Goal: Information Seeking & Learning: Learn about a topic

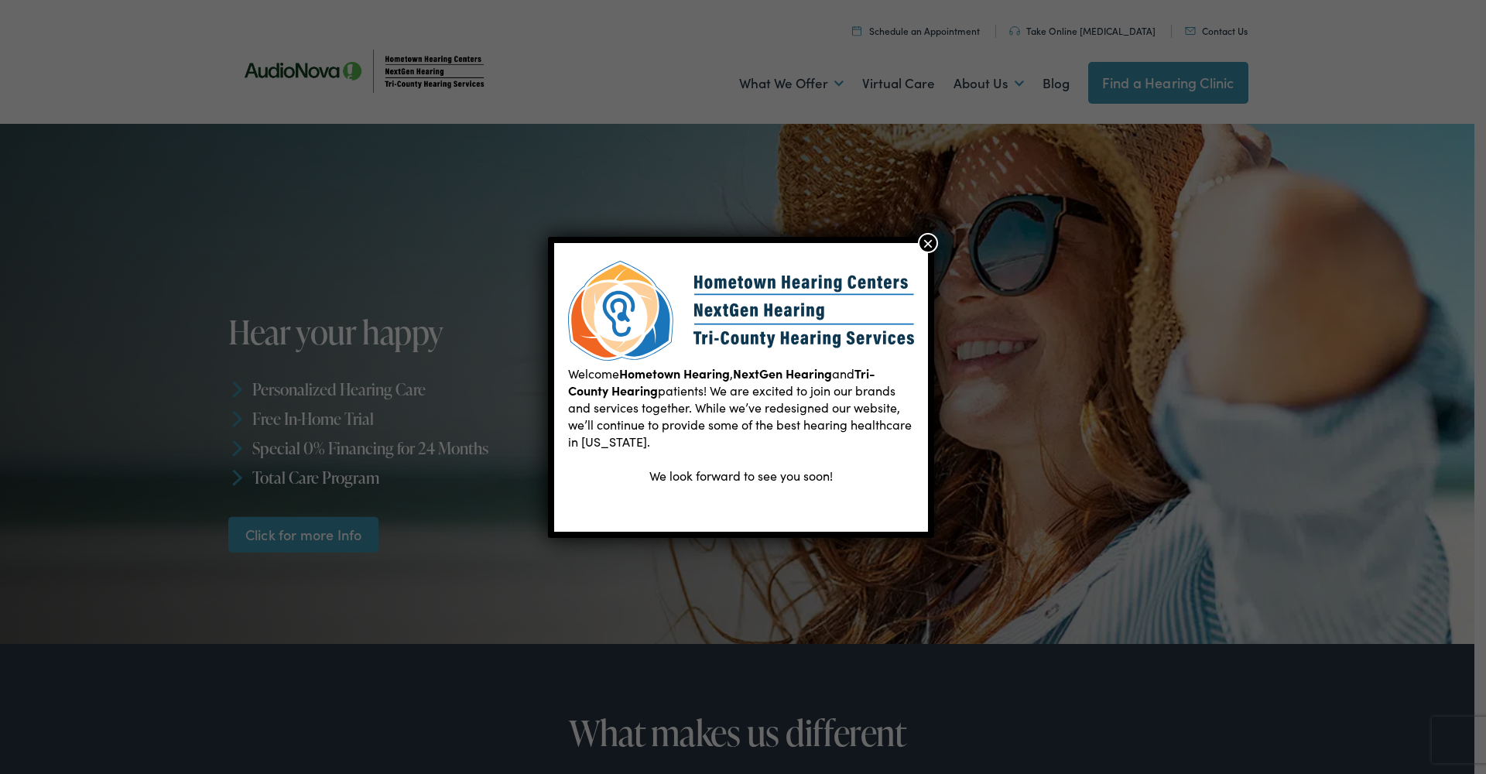
click at [927, 243] on button "×" at bounding box center [928, 243] width 20 height 20
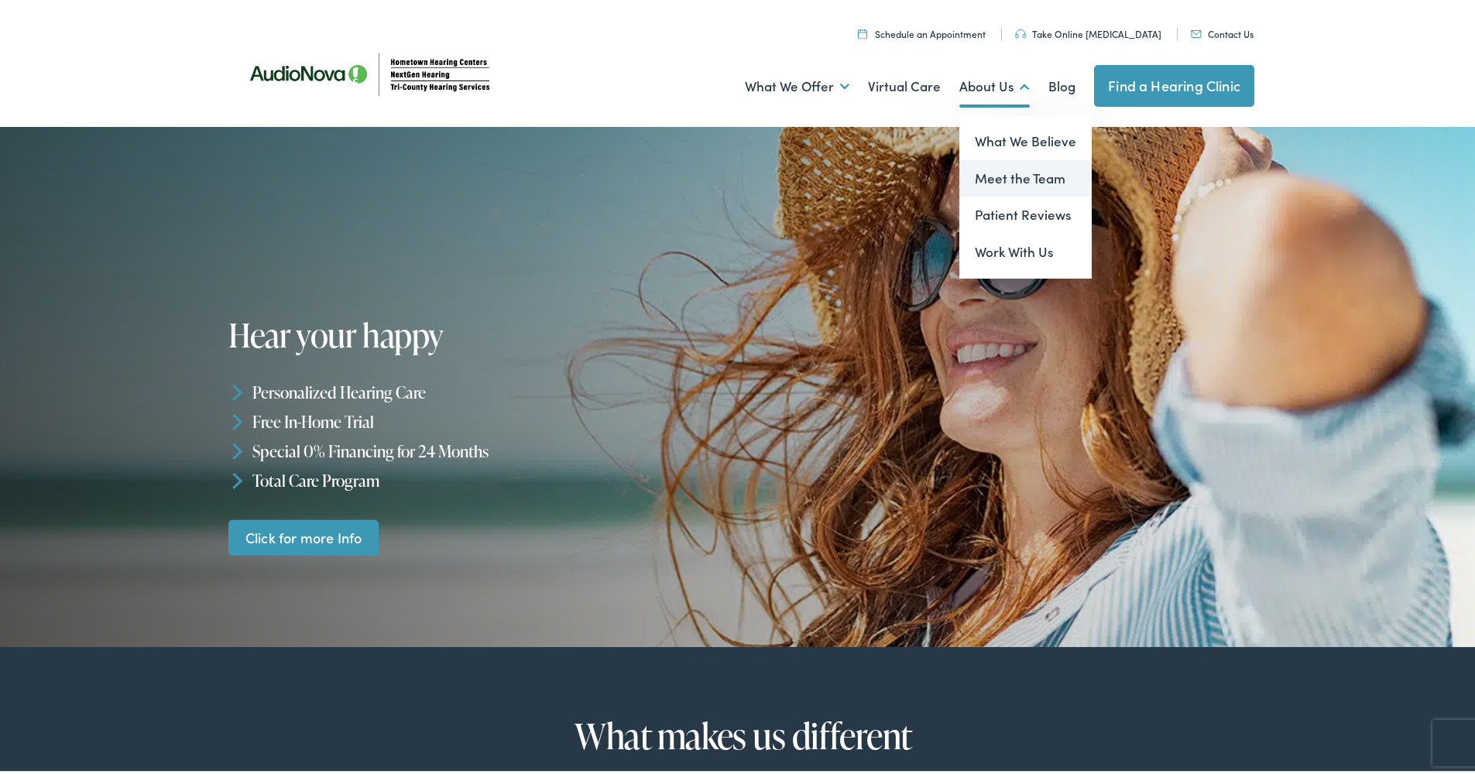
click at [1004, 173] on link "Meet the Team" at bounding box center [1025, 175] width 132 height 37
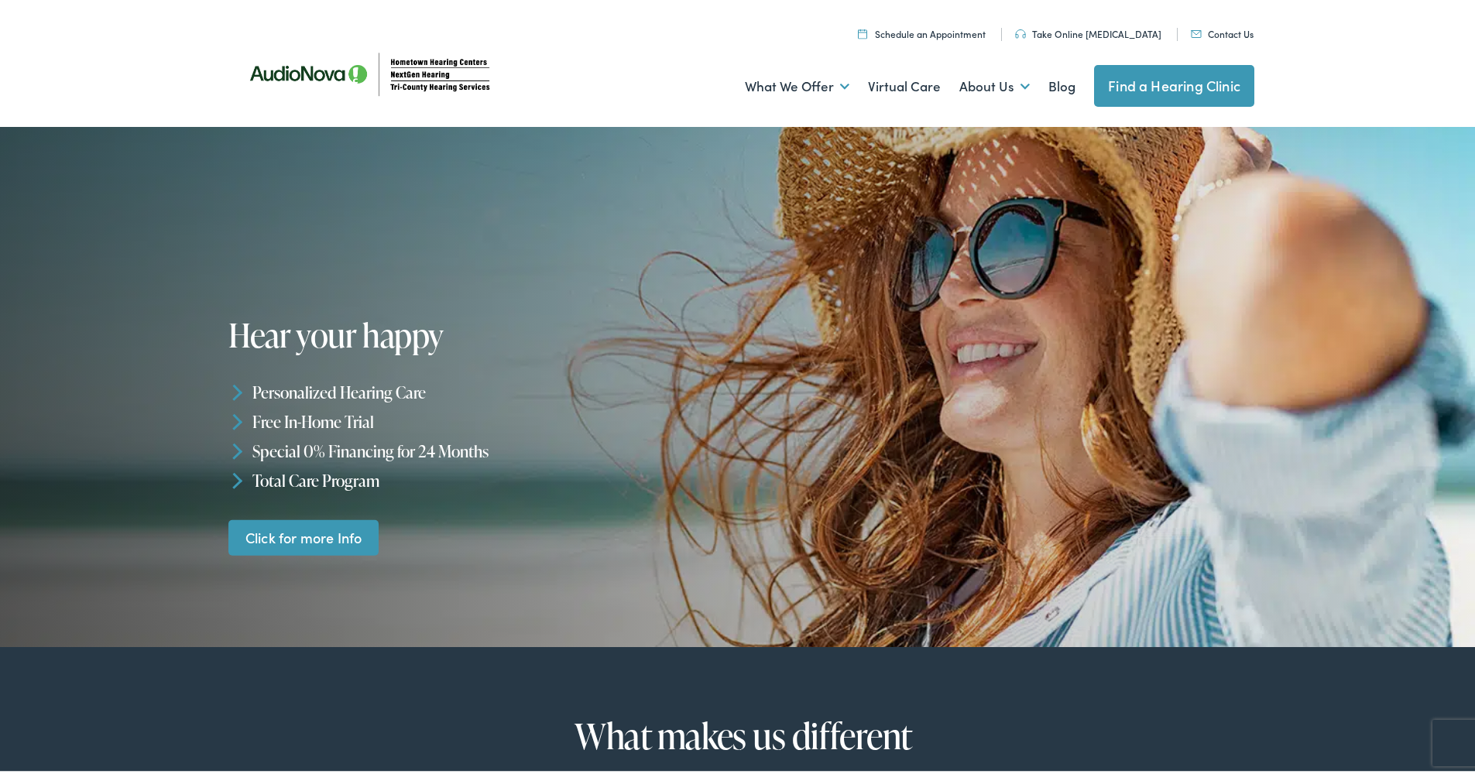
scroll to position [330, 0]
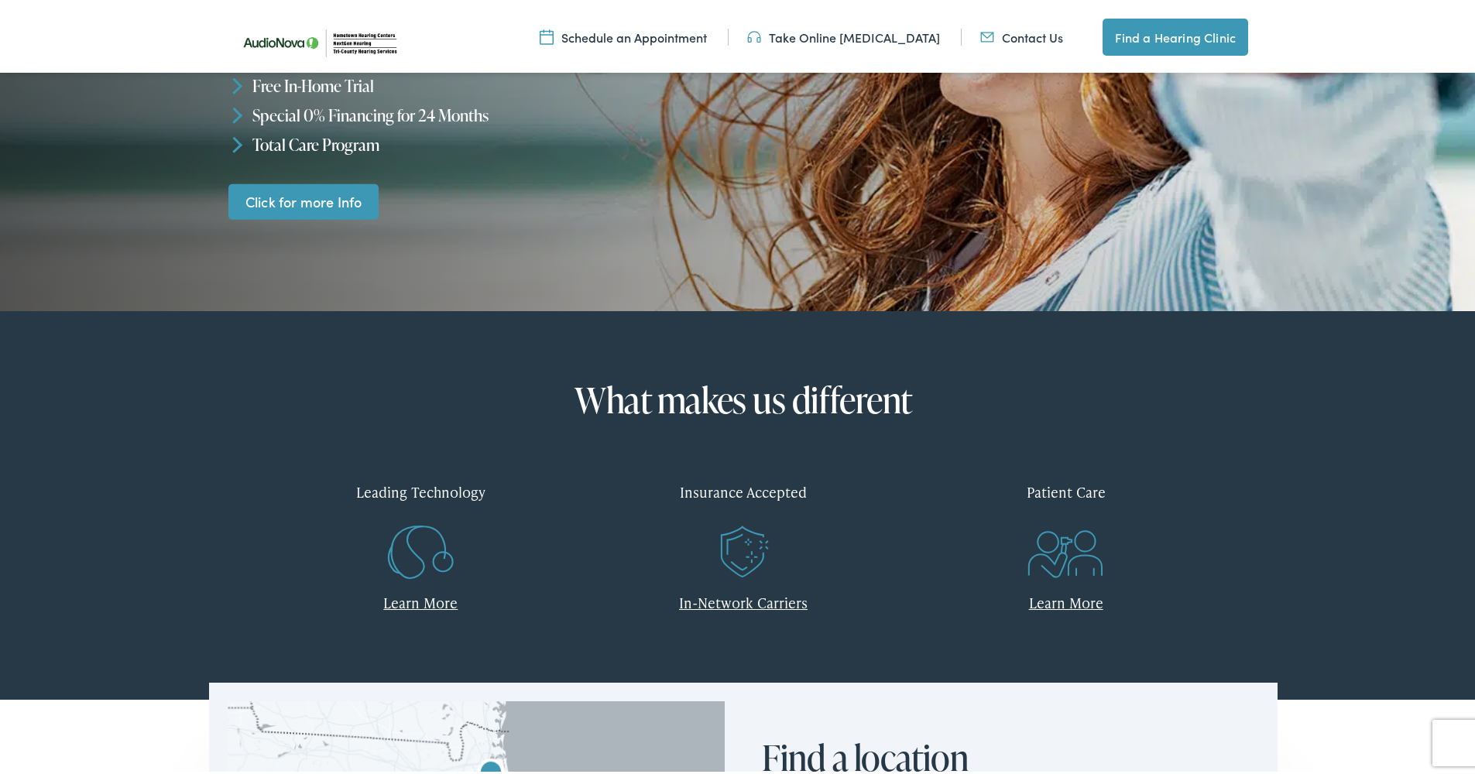
click at [703, 602] on link "In-Network Carriers" at bounding box center [743, 599] width 129 height 19
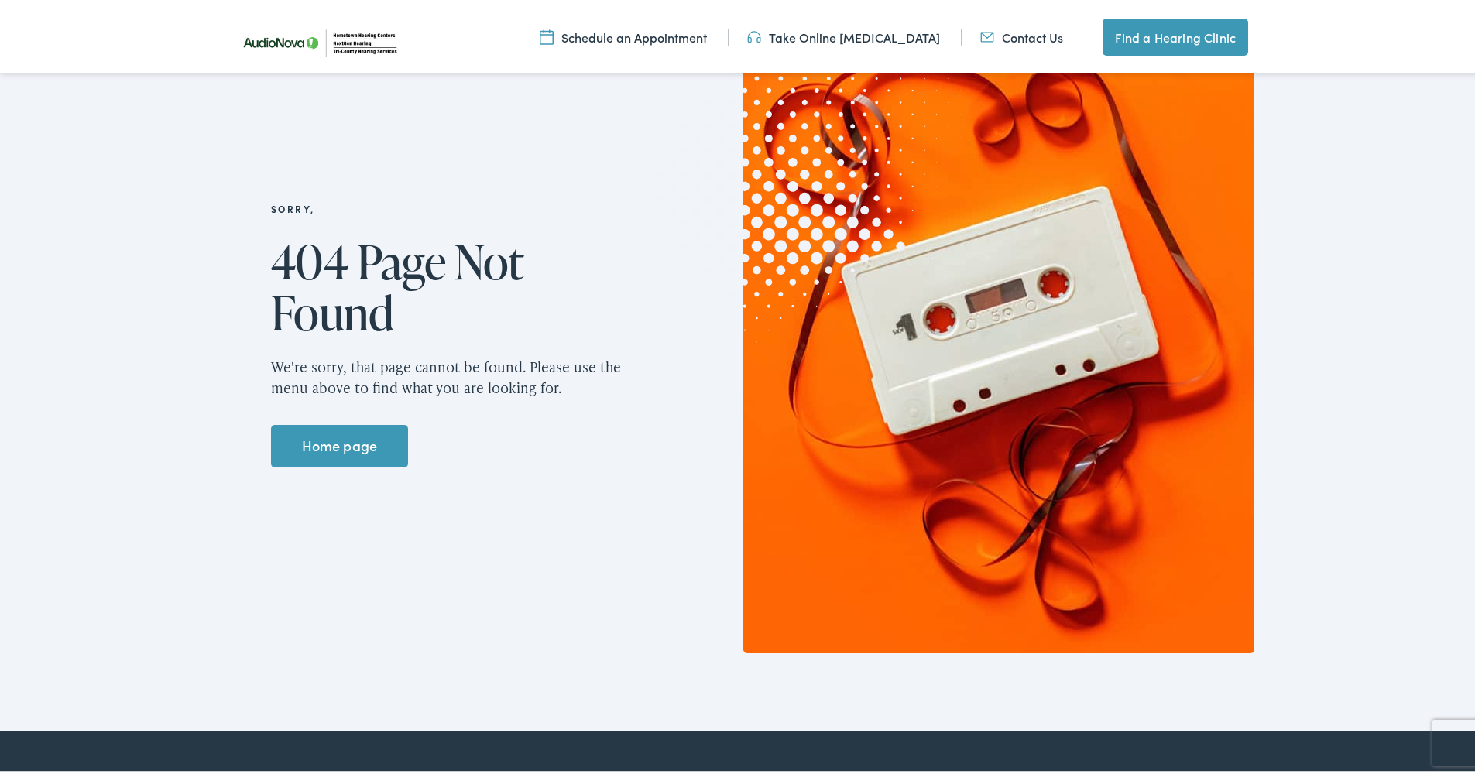
scroll to position [269, 0]
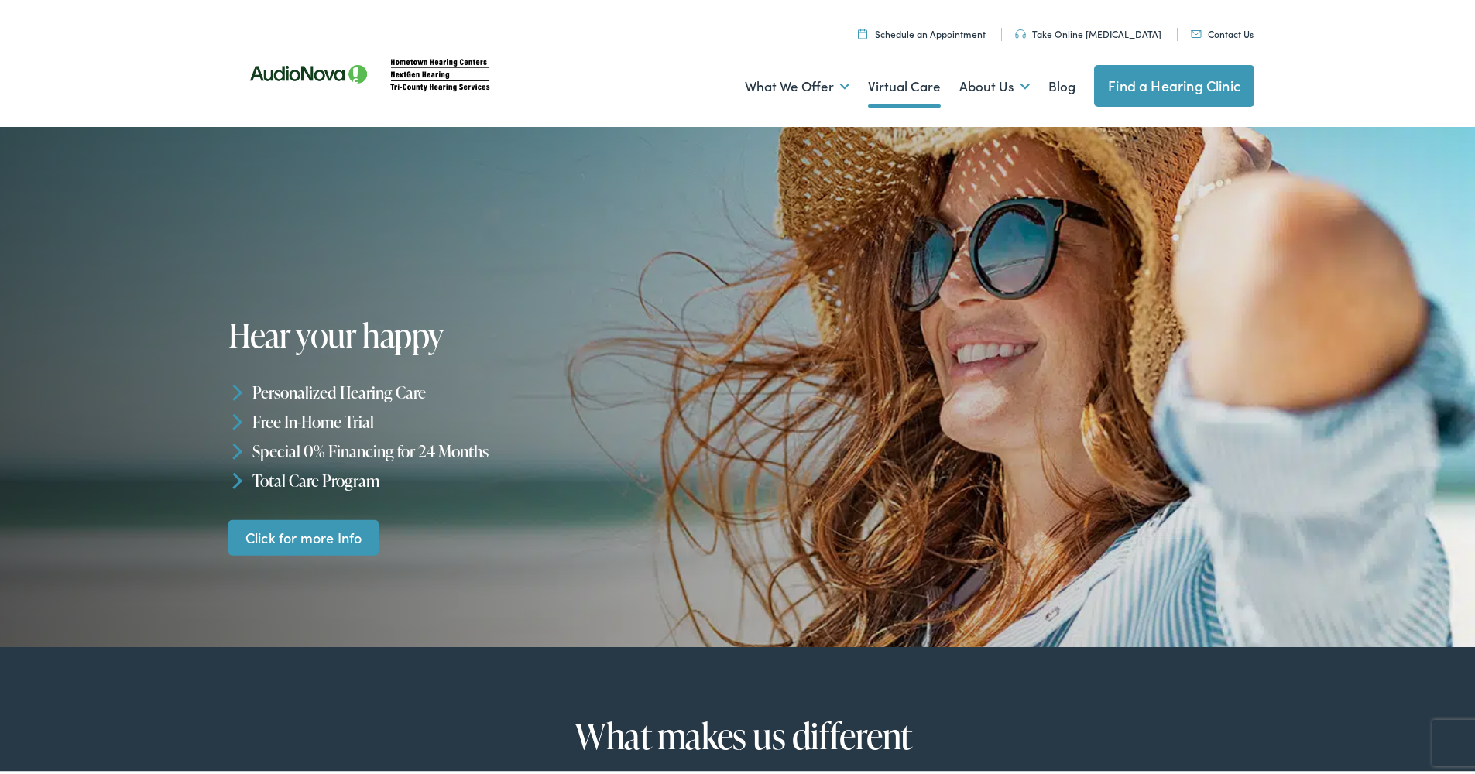
click at [883, 87] on link "Virtual Care" at bounding box center [904, 83] width 73 height 57
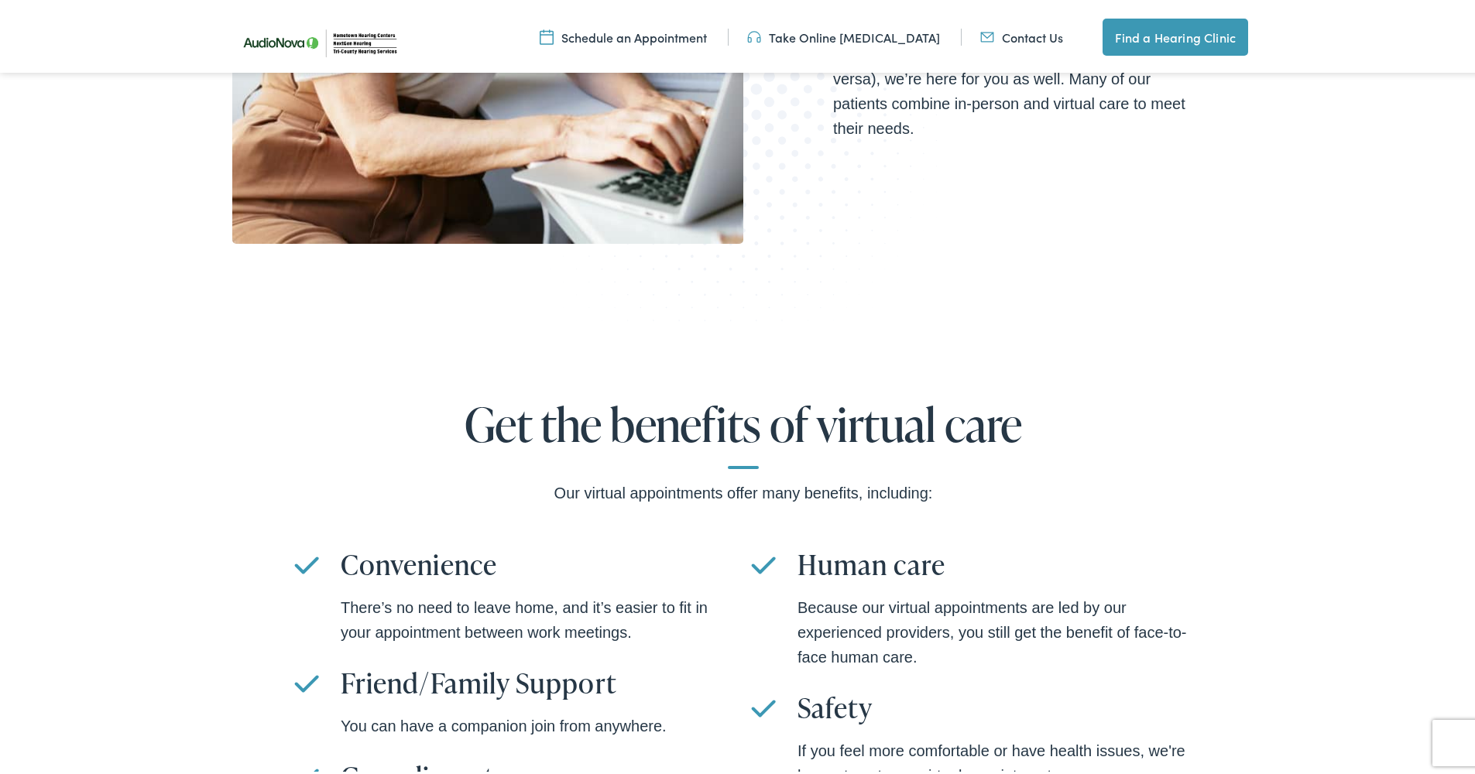
scroll to position [974, 0]
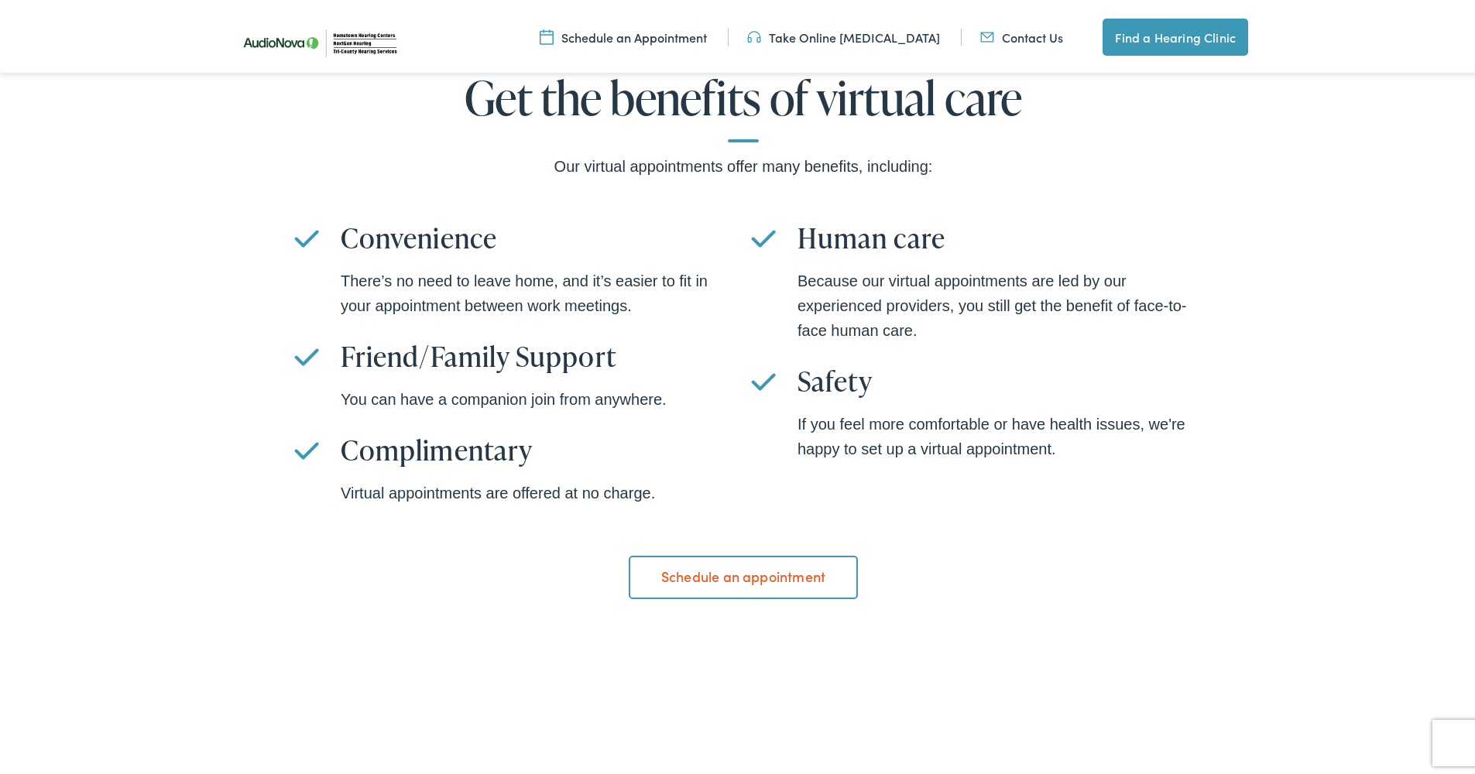
click at [804, 573] on link "Schedule an appointment" at bounding box center [743, 574] width 228 height 43
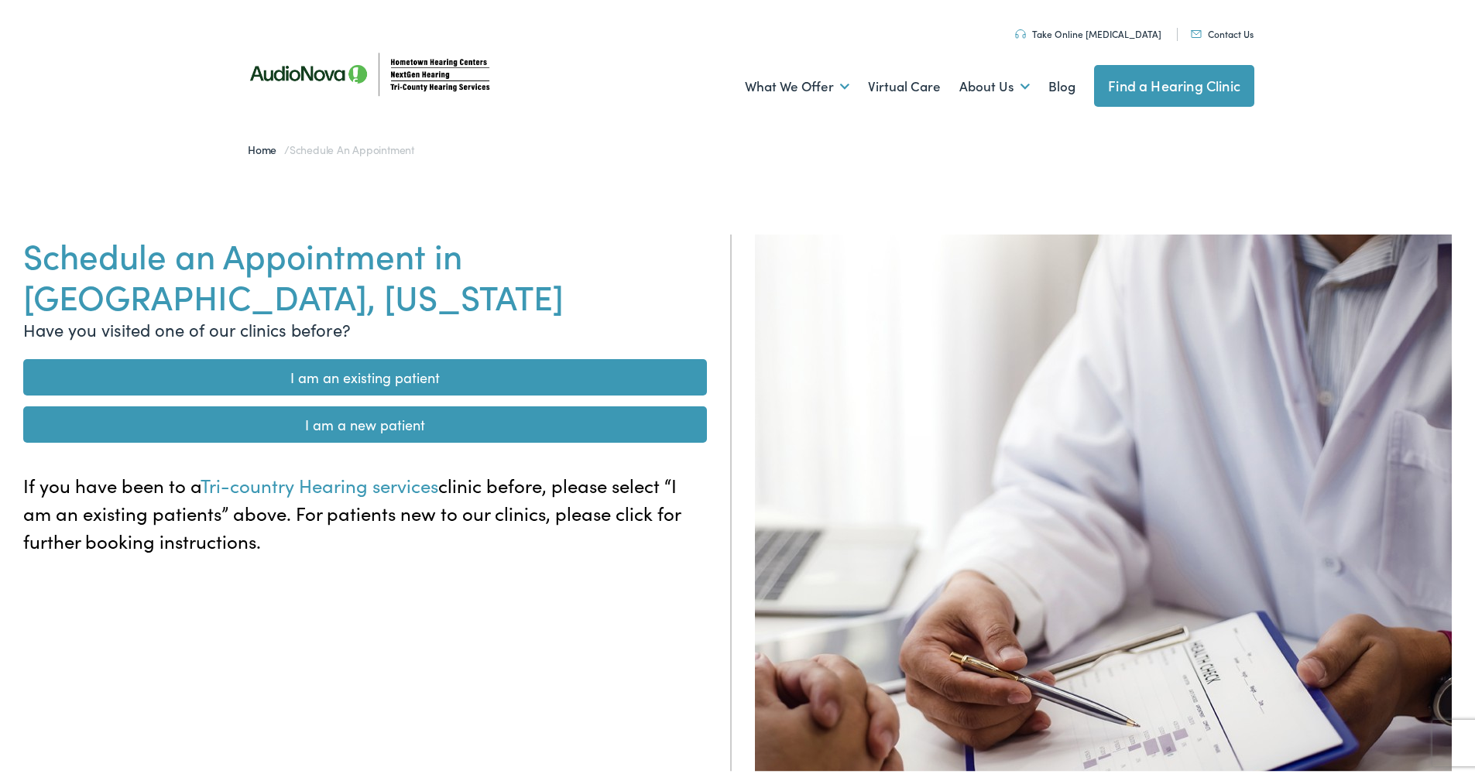
click at [1127, 86] on link "Find a Hearing Clinic" at bounding box center [1174, 83] width 160 height 42
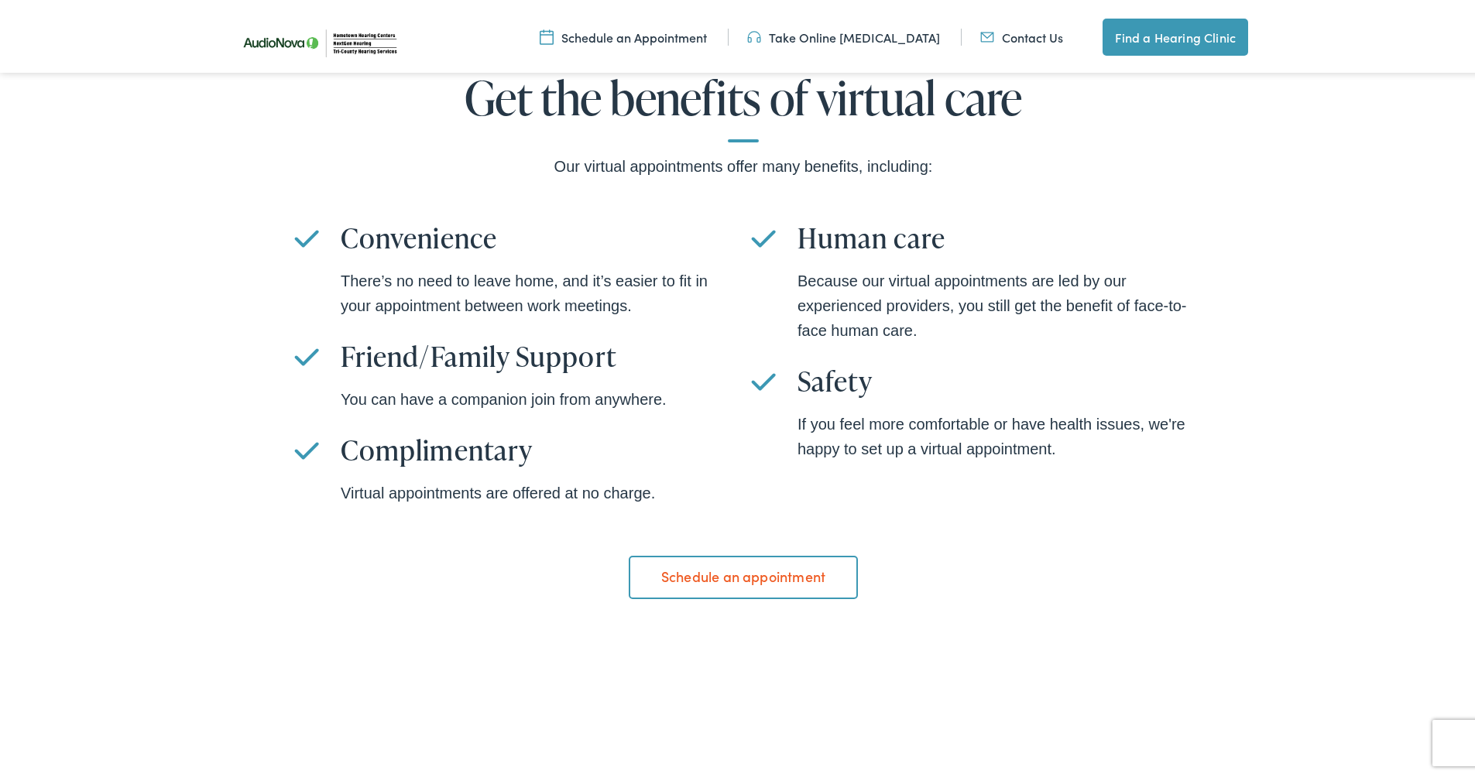
scroll to position [653, 0]
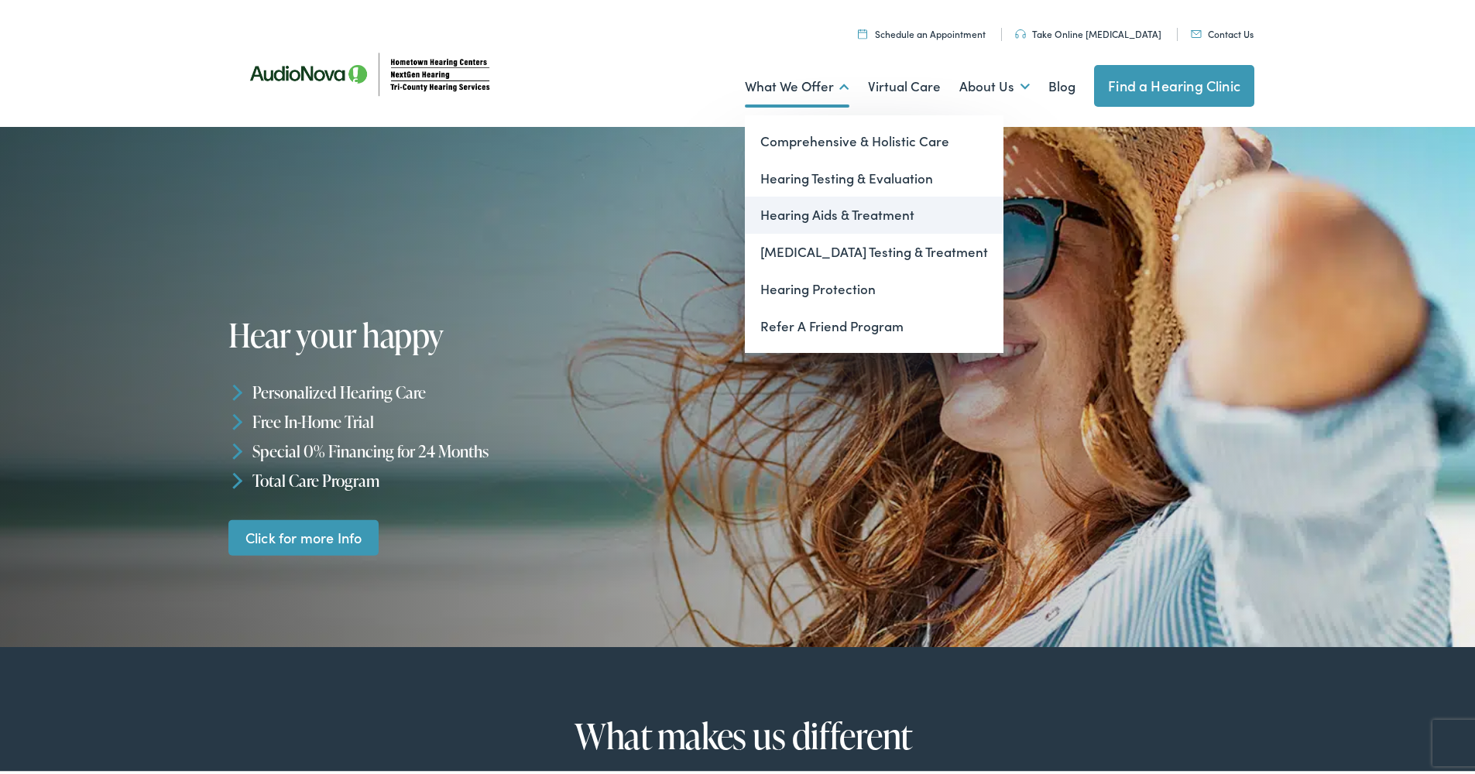
click at [814, 212] on link "Hearing Aids & Treatment" at bounding box center [874, 212] width 259 height 37
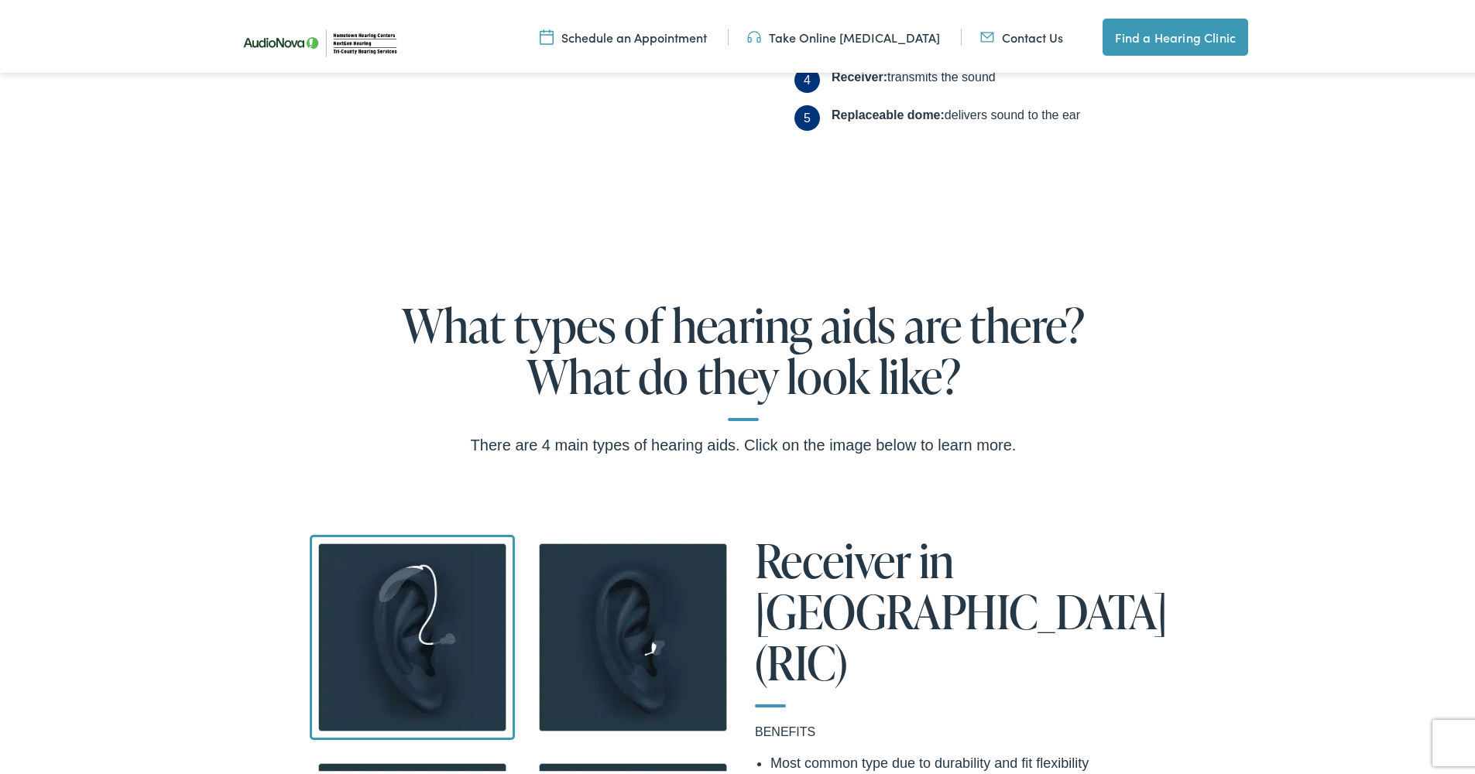
scroll to position [1246, 0]
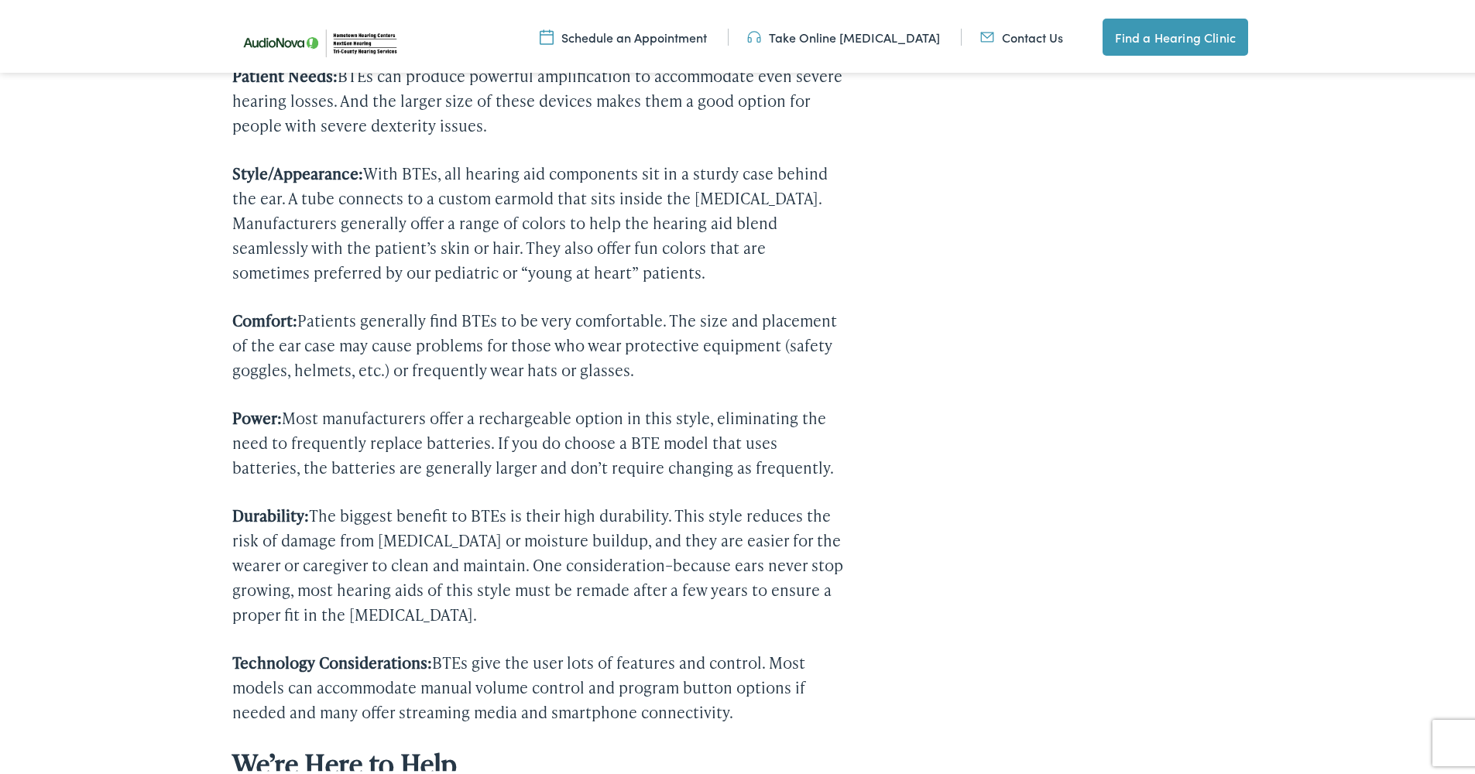
scroll to position [4660, 0]
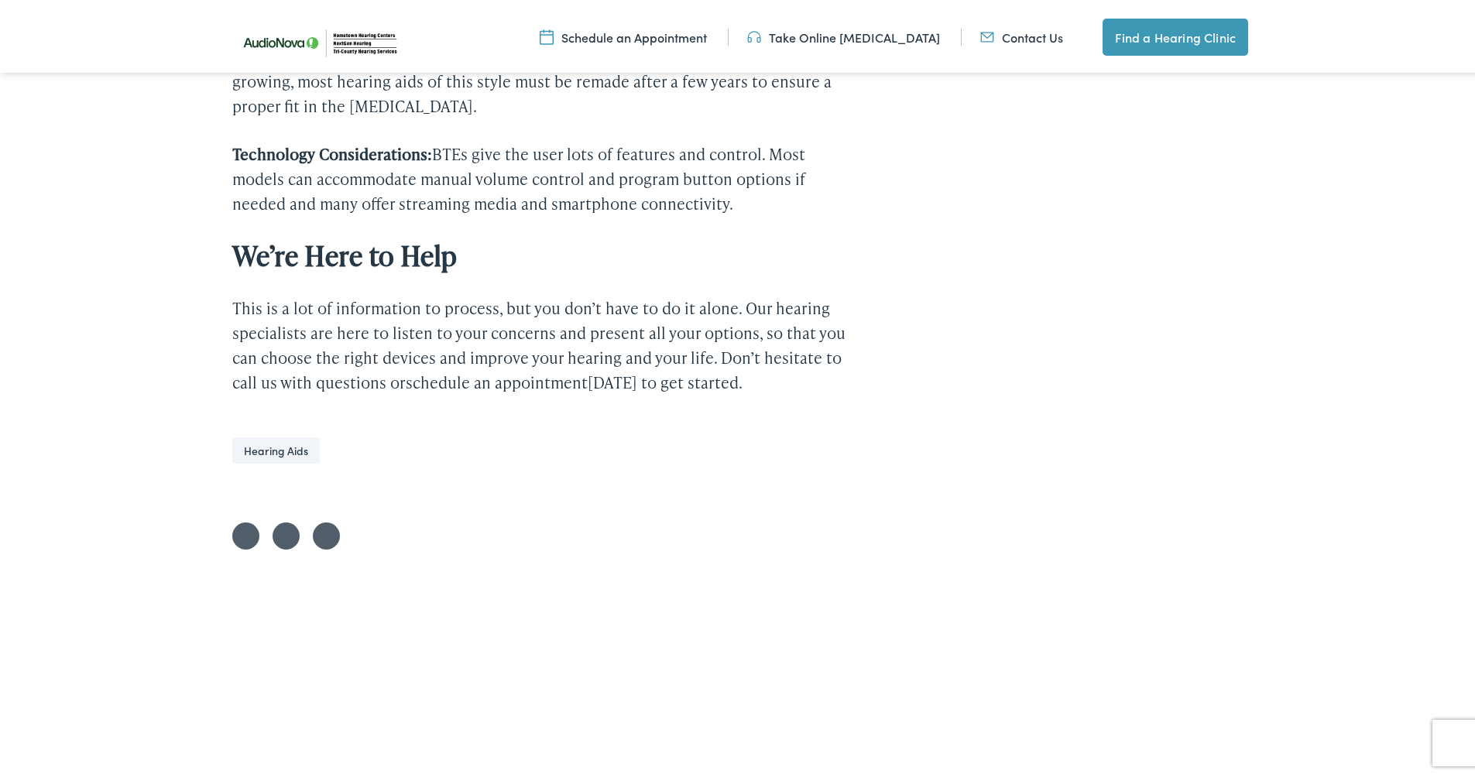
click at [294, 434] on link "Hearing Aids" at bounding box center [275, 447] width 87 height 26
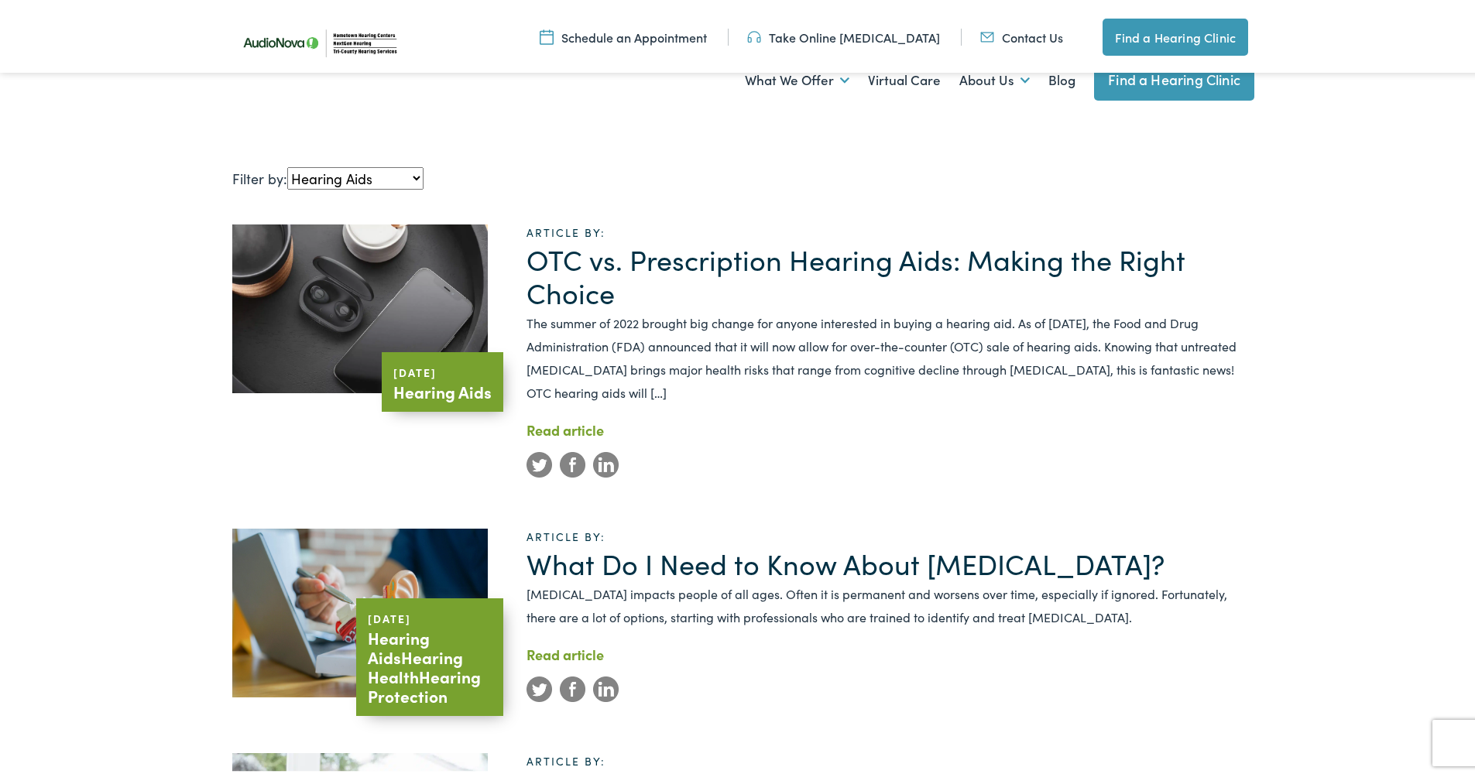
scroll to position [526, 0]
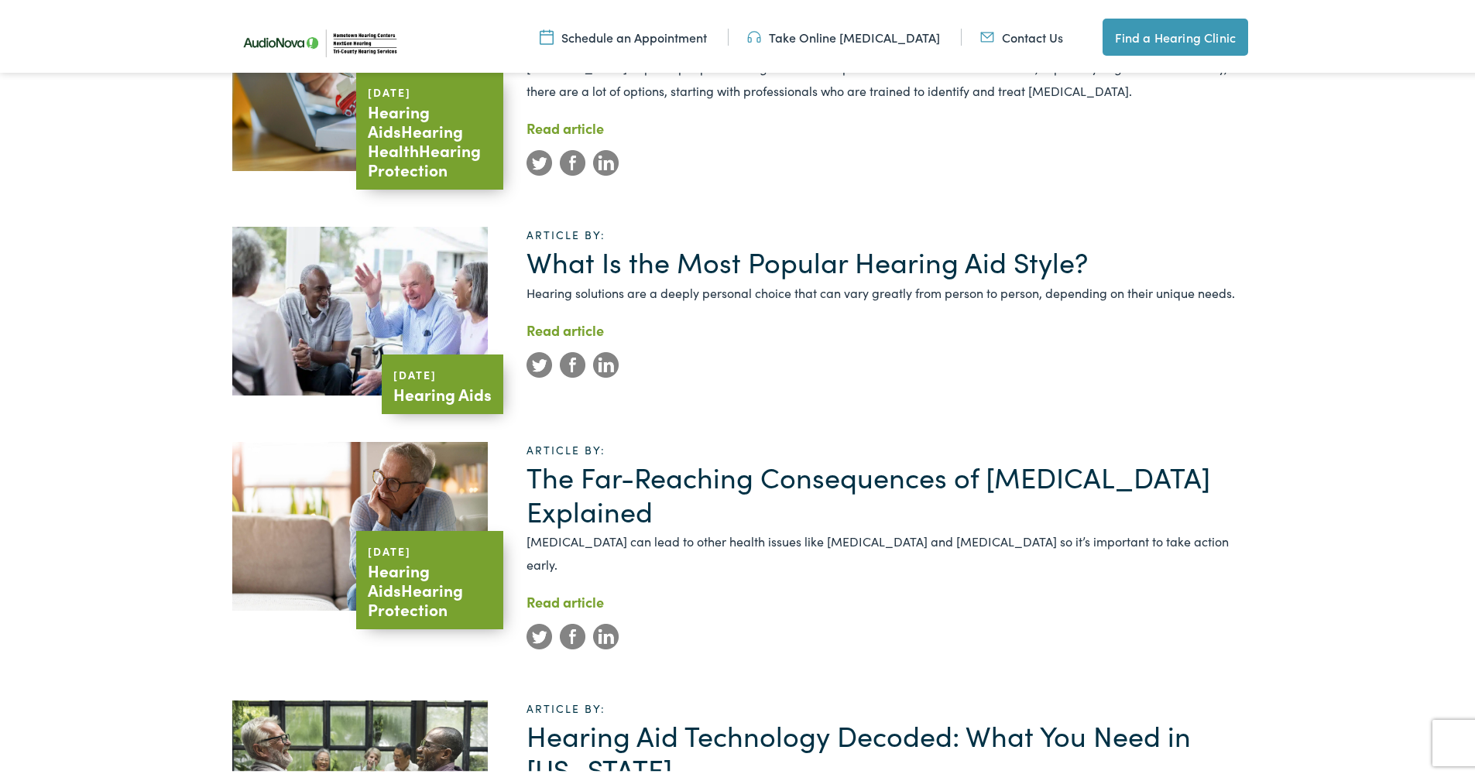
click at [560, 357] on img at bounding box center [573, 362] width 26 height 26
click at [568, 320] on link "Read article What Is the Most Popular Hearing Aid Style?" at bounding box center [564, 326] width 77 height 19
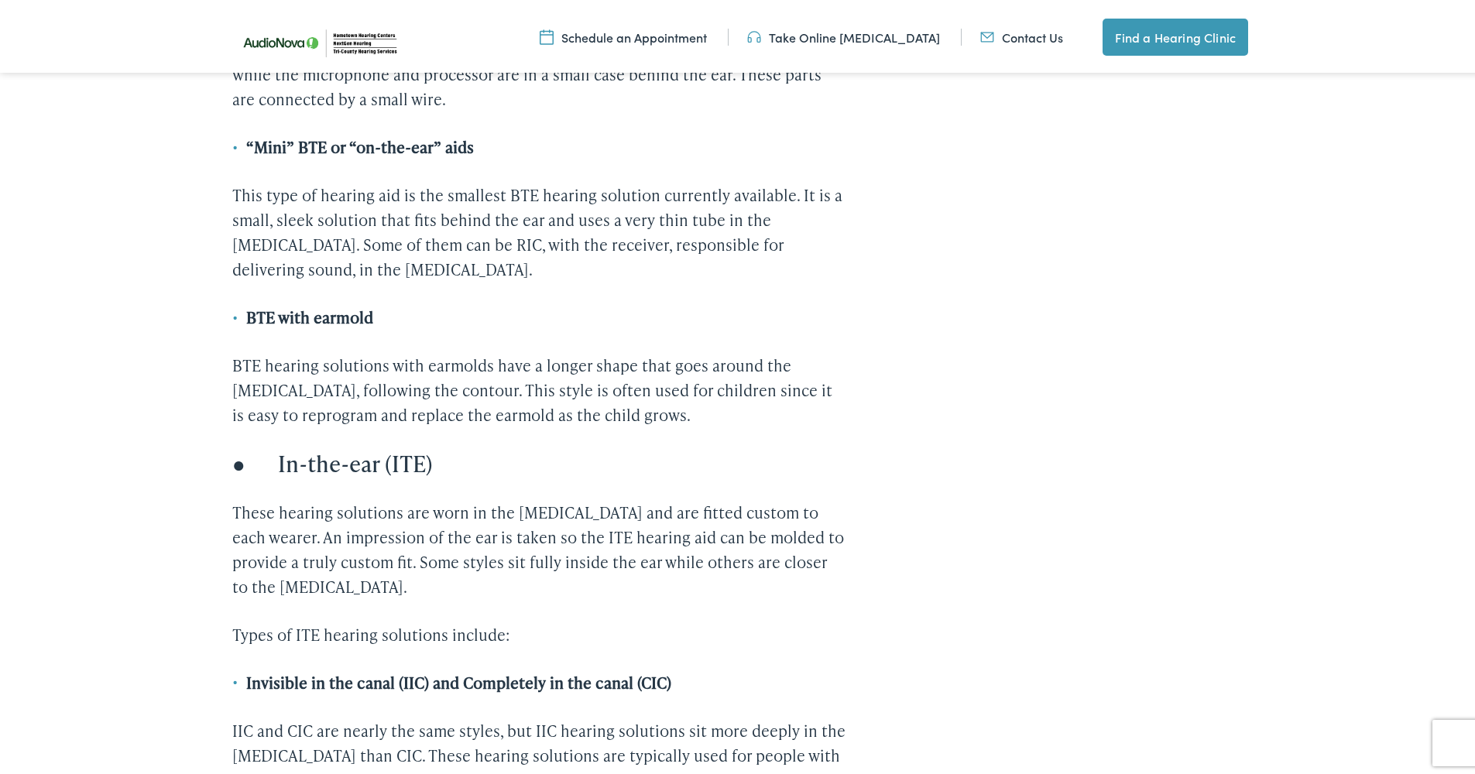
scroll to position [2296, 0]
